Goal: Obtain resource: Download file/media

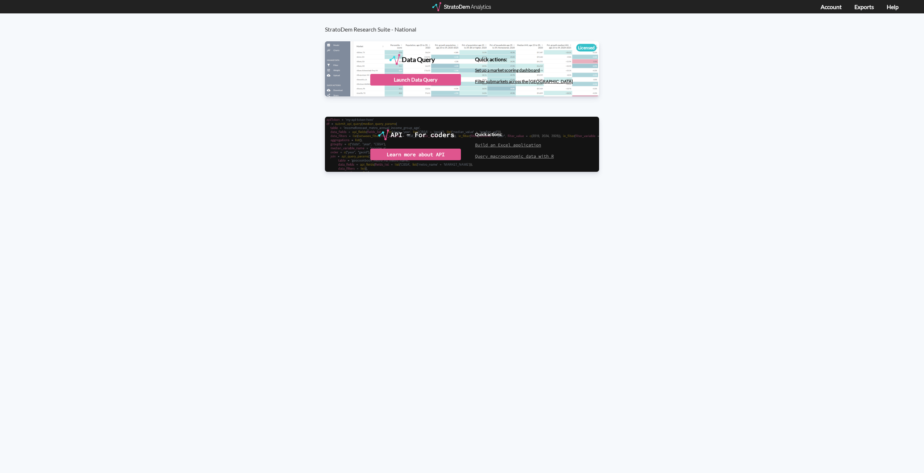
drag, startPoint x: 412, startPoint y: 79, endPoint x: 370, endPoint y: 85, distance: 42.8
click at [412, 79] on div "Launch Data Query" at bounding box center [415, 80] width 91 height 12
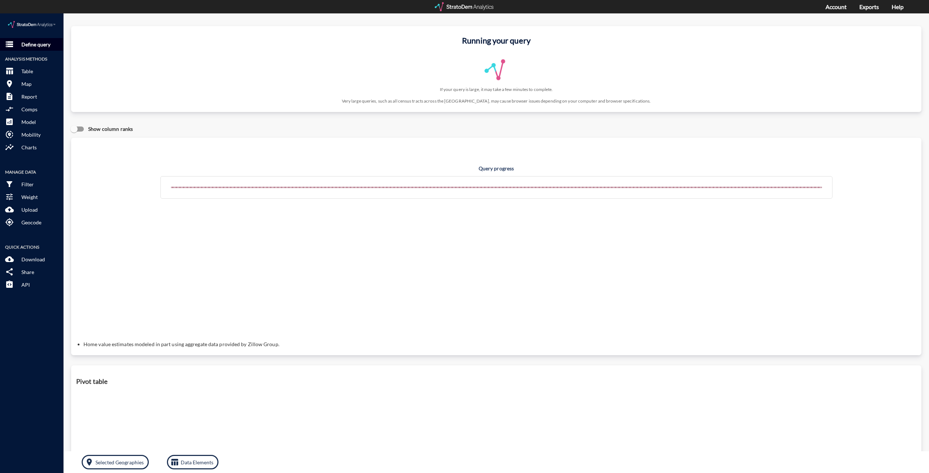
click p "Define query"
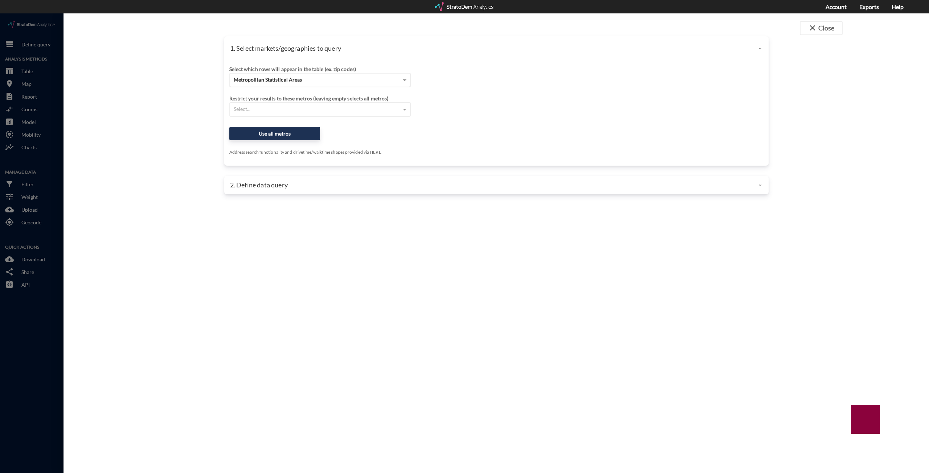
drag, startPoint x: 241, startPoint y: 68, endPoint x: 245, endPoint y: 69, distance: 4.4
click span "Metropolitan Statistical Areas"
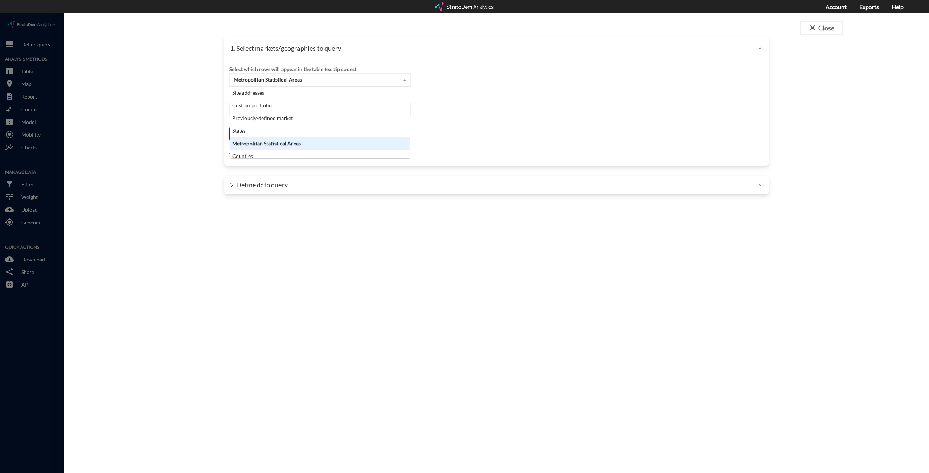
scroll to position [66, 175]
click div "Site addresses"
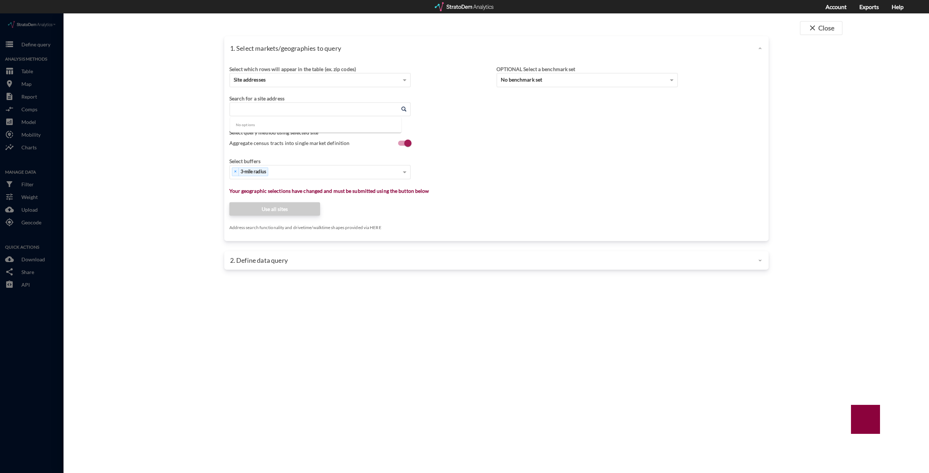
click input "Enter an address"
click li "2310 26th Ave E, Bradenton, Florida"
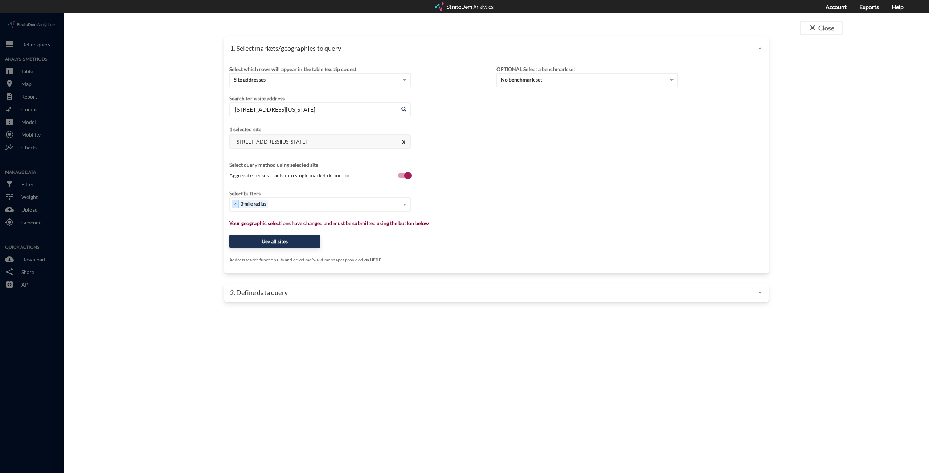
type input "2310 26th Ave E, Bradenton, Florida"
click div "Select..."
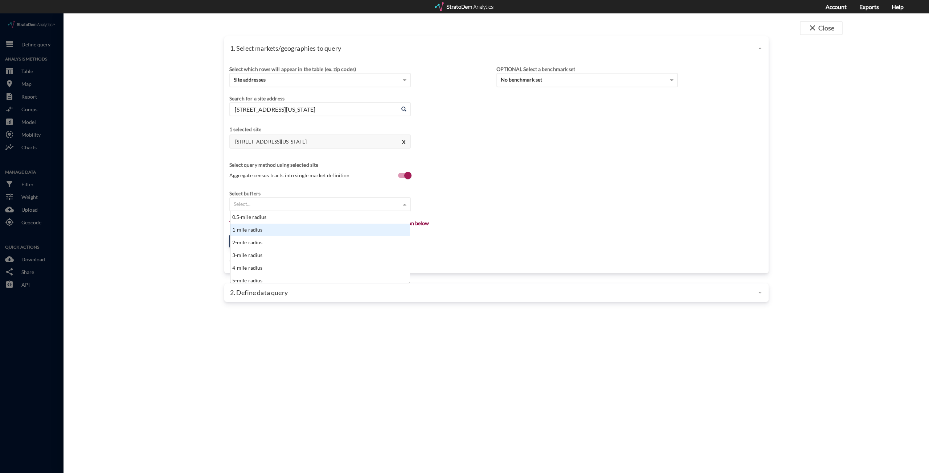
click div "1-mile radius"
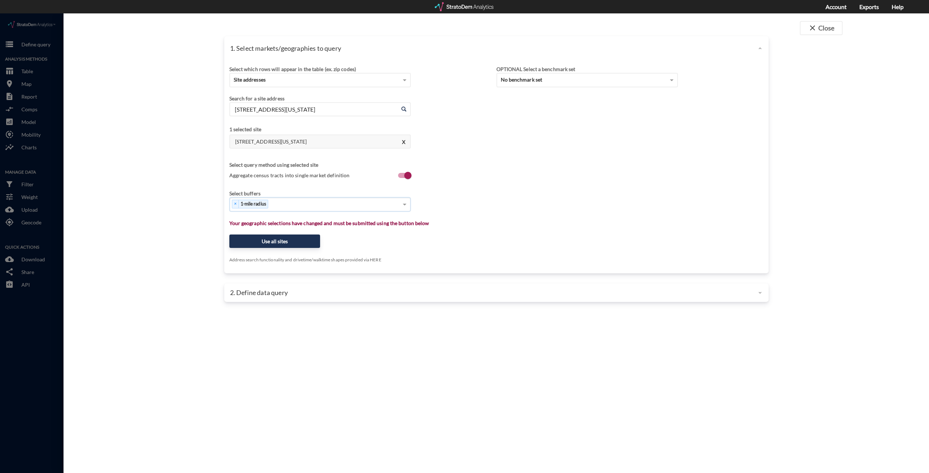
click div "× 1-mile radius"
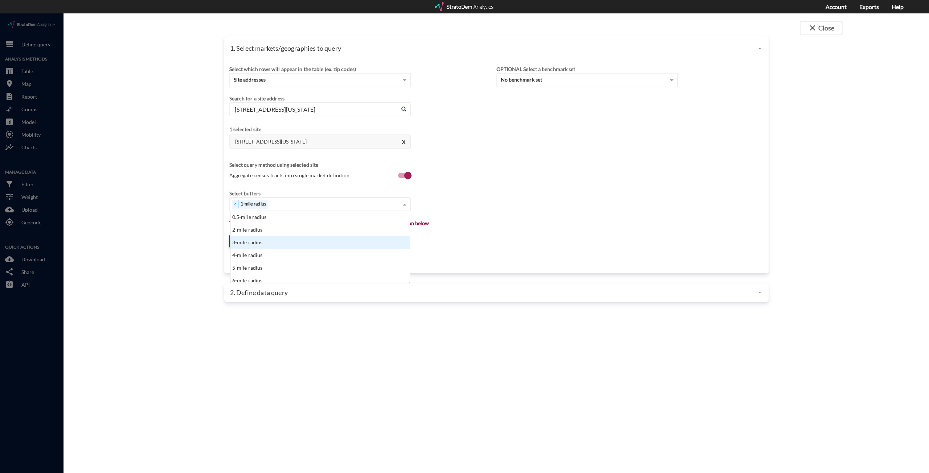
click div "3-mile radius"
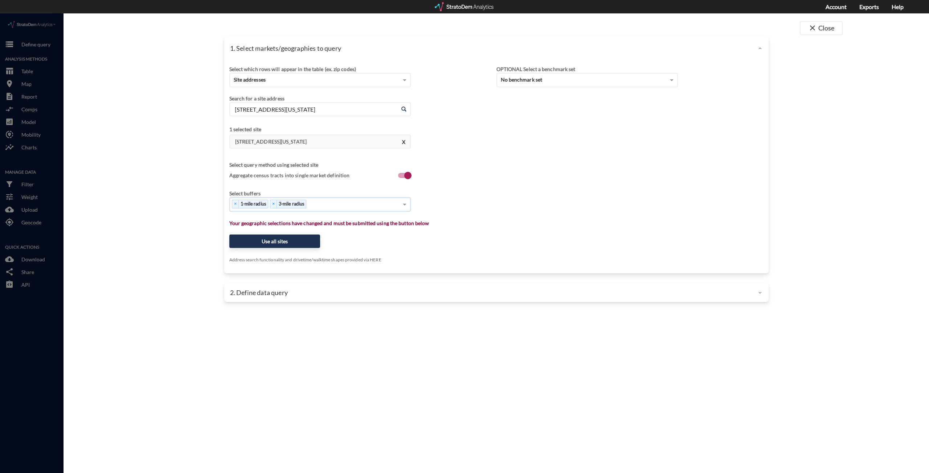
click div "× 1-mile radius × 3-mile radius"
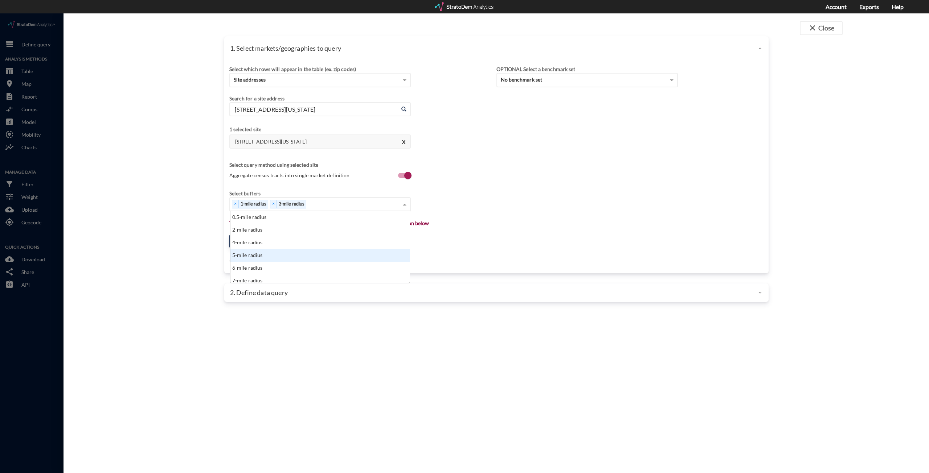
click div "5-mile radius"
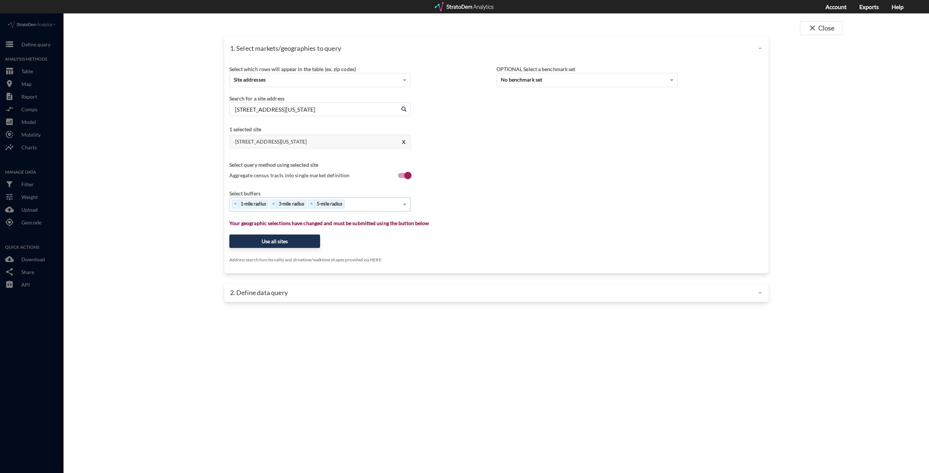
click div "× 1-mile radius × 3-mile radius × 5-mile radius"
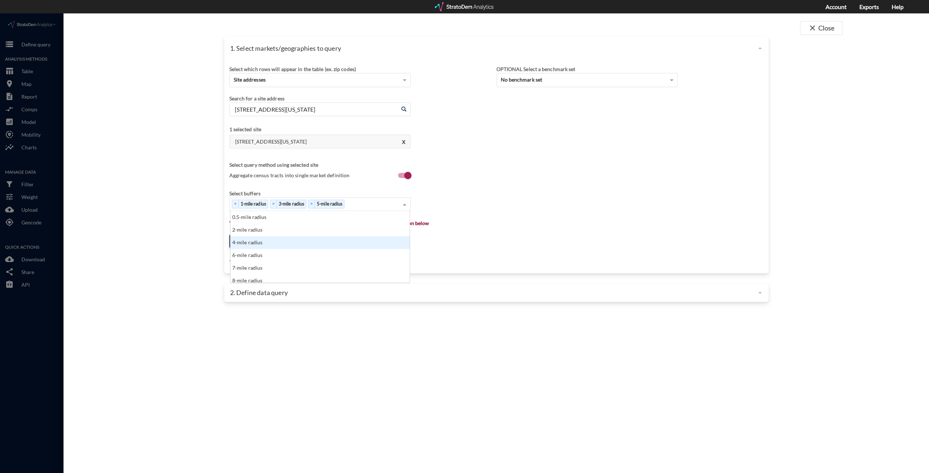
scroll to position [36, 0]
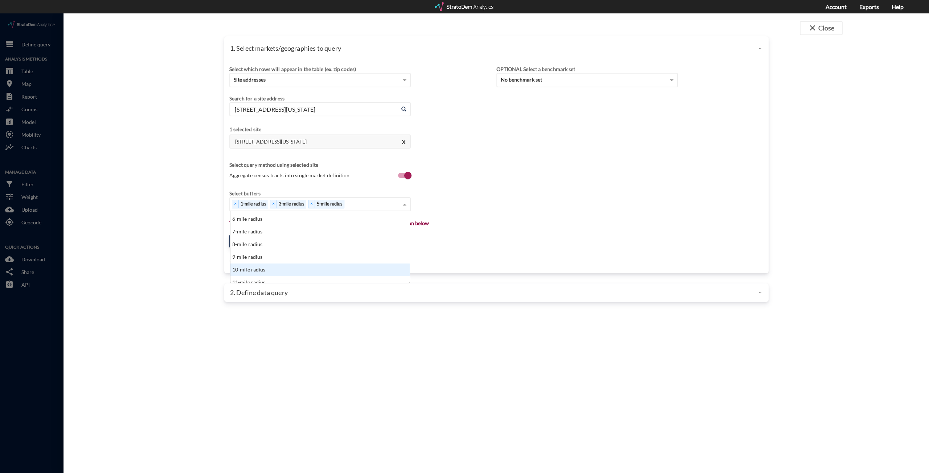
click div "10-mile radius"
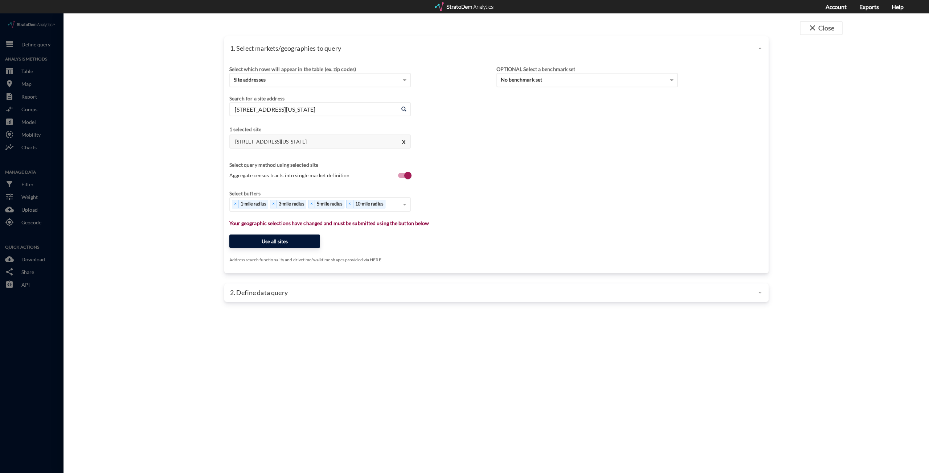
click button "Use all sites"
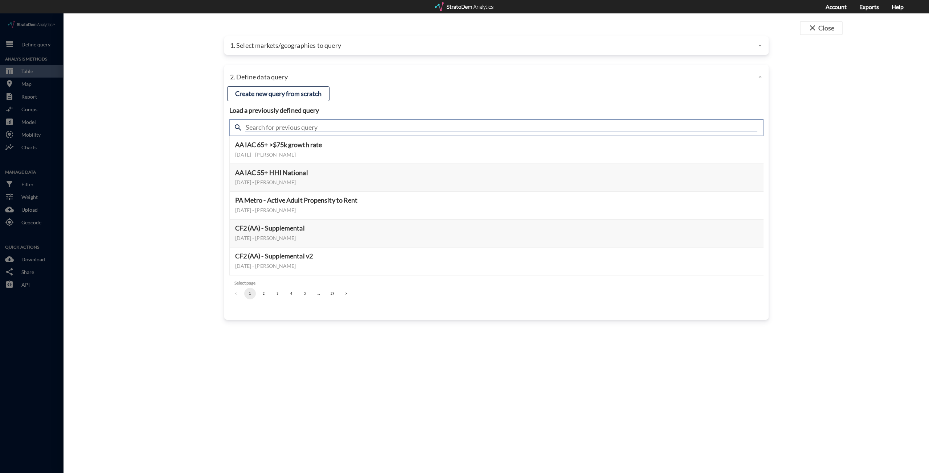
drag, startPoint x: 277, startPoint y: 112, endPoint x: 285, endPoint y: 115, distance: 8.2
click input "text"
type input "housing demand & meta"
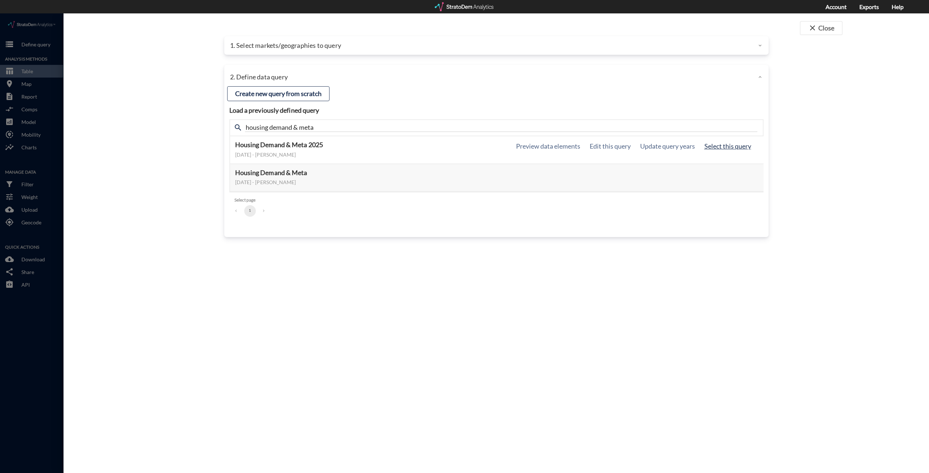
click button "Select this query"
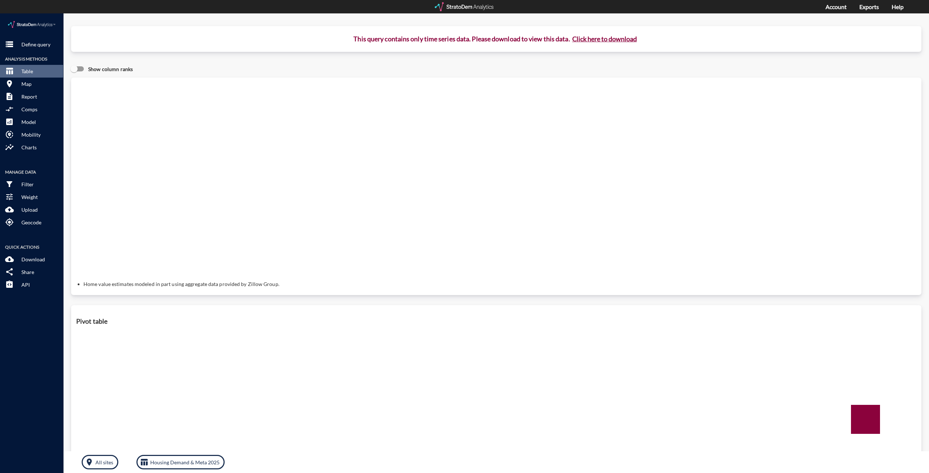
click button "Click here to download"
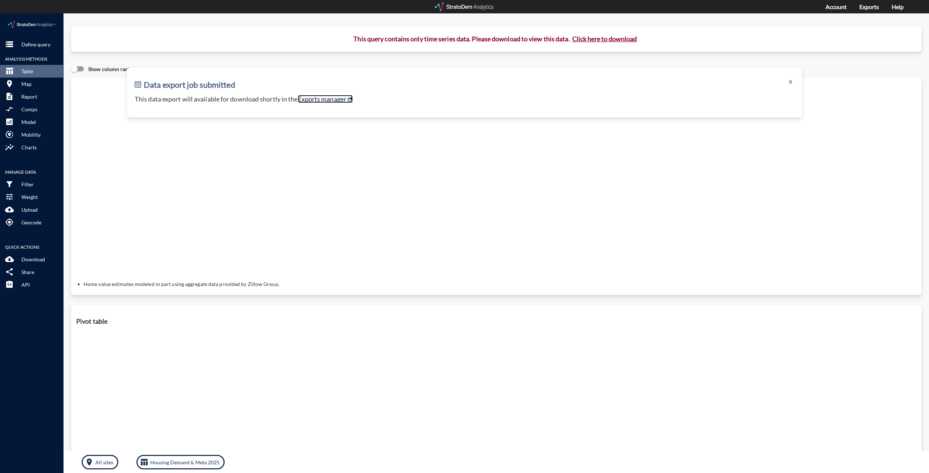
click link "Exports manager"
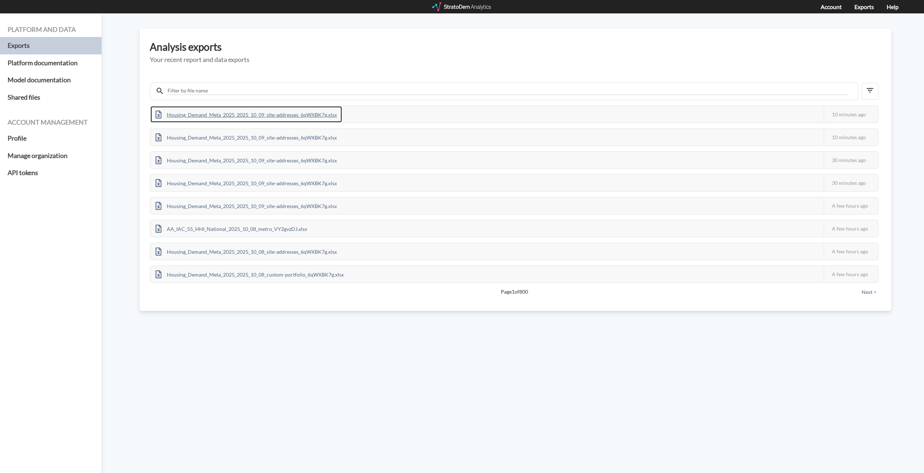
click at [279, 119] on div "Housing_Demand_Meta_2025_2025_10_09_site-addresses_6qWXBK7g.xlsx" at bounding box center [247, 114] width 192 height 16
